Goal: Task Accomplishment & Management: Use online tool/utility

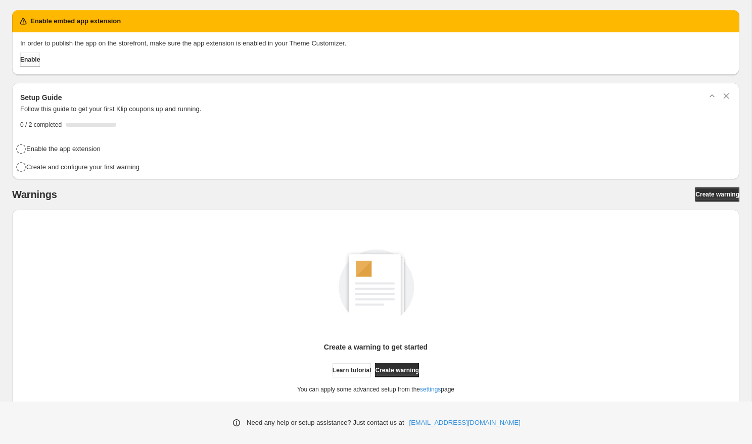
click at [40, 60] on span "Enable" at bounding box center [30, 60] width 20 height 8
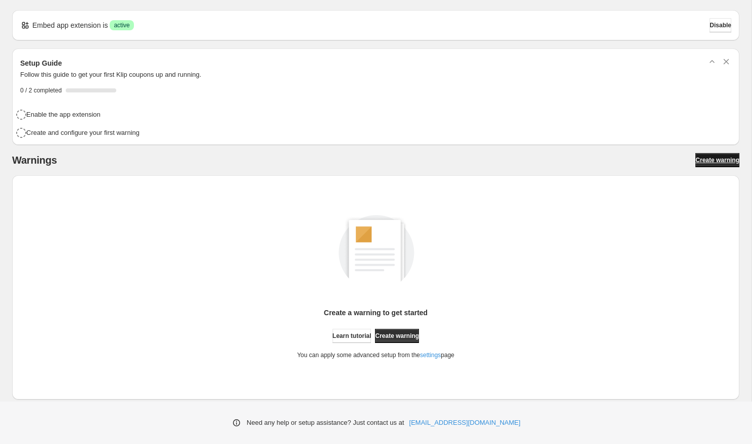
click at [706, 160] on span "Create warning" at bounding box center [717, 160] width 44 height 8
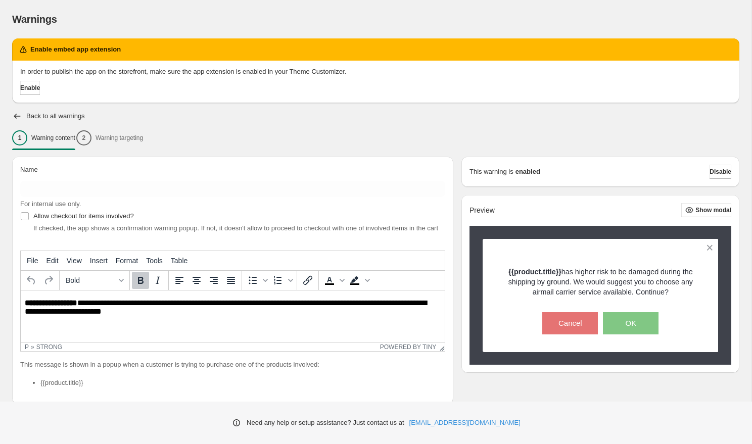
click at [242, 123] on div "**********" at bounding box center [375, 341] width 727 height 461
click at [15, 118] on icon "button" at bounding box center [17, 116] width 10 height 10
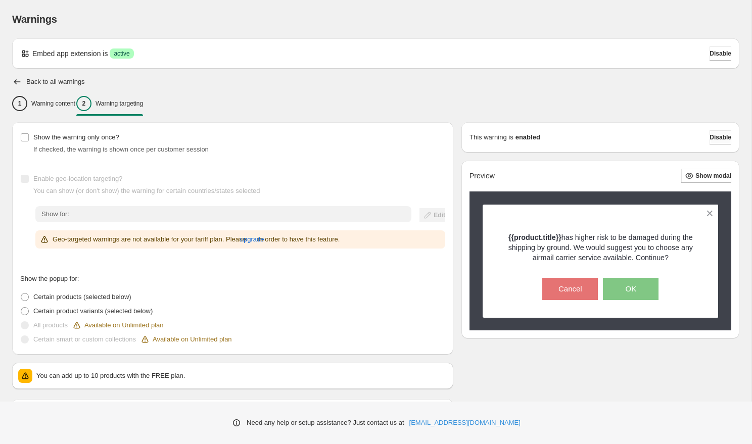
click at [713, 136] on span "Disable" at bounding box center [720, 137] width 22 height 8
click at [65, 103] on p "Warning content" at bounding box center [53, 104] width 44 height 8
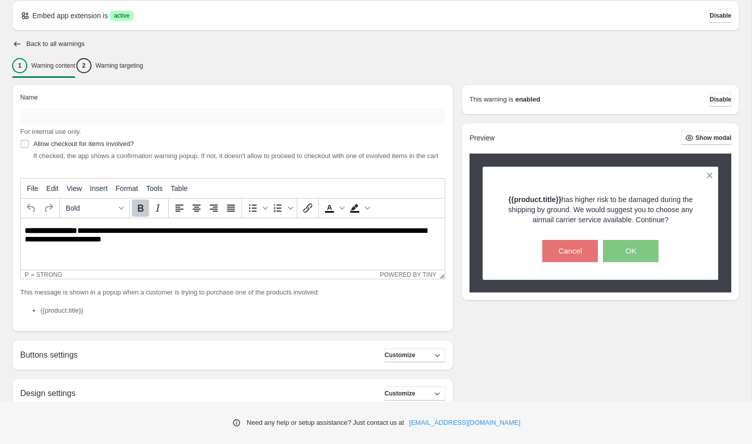
scroll to position [32, 0]
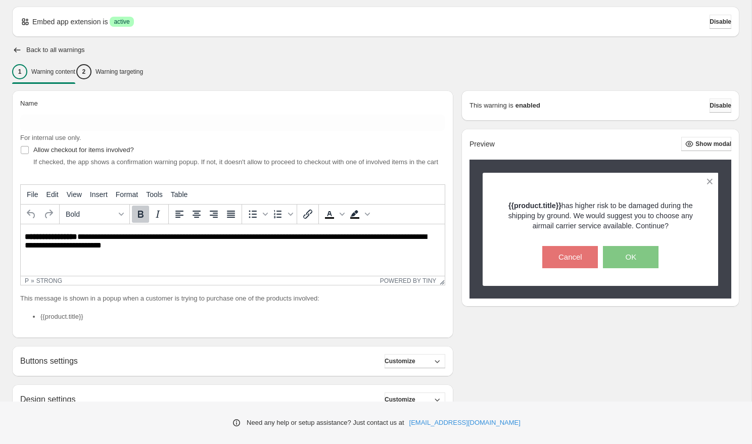
click at [713, 105] on span "Disable" at bounding box center [720, 106] width 22 height 8
click at [717, 21] on span "Disable" at bounding box center [720, 22] width 22 height 8
